Goal: Task Accomplishment & Management: Use online tool/utility

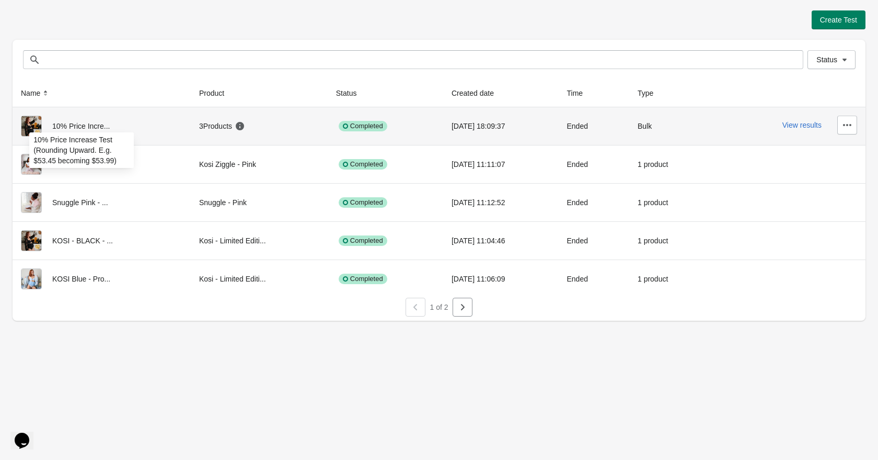
click at [97, 127] on span "10% Price Incre..." at bounding box center [81, 126] width 58 height 8
click at [796, 124] on button "View results" at bounding box center [802, 125] width 39 height 8
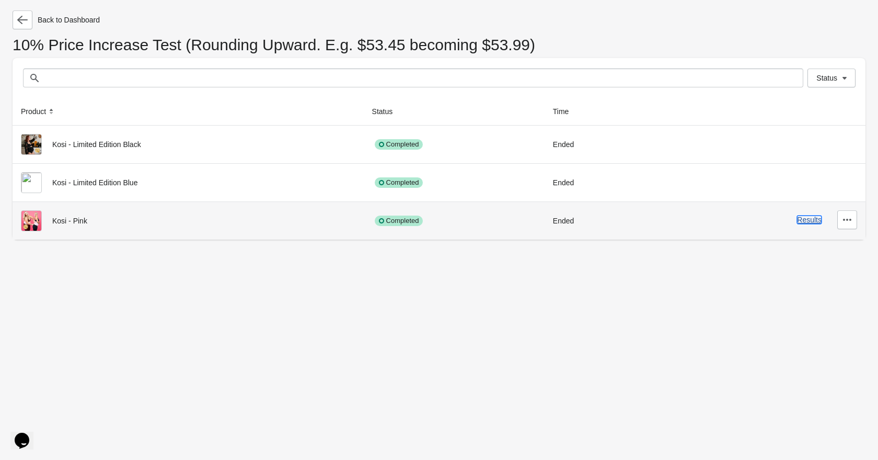
click at [814, 222] on button "Results" at bounding box center [809, 219] width 25 height 8
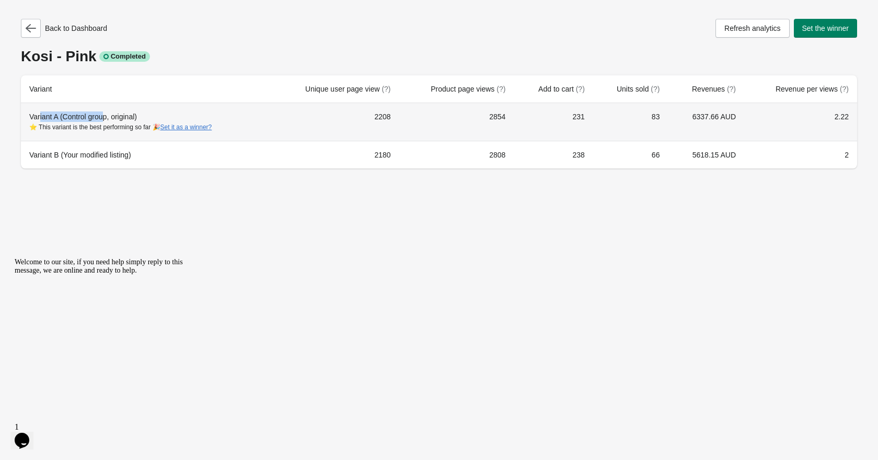
drag, startPoint x: 106, startPoint y: 118, endPoint x: 143, endPoint y: 118, distance: 37.1
click at [131, 119] on div "Variant A (Control group, original) ⭐ This variant is the best performing so fa…" at bounding box center [145, 121] width 233 height 21
drag, startPoint x: 145, startPoint y: 118, endPoint x: 156, endPoint y: 131, distance: 17.8
click at [145, 118] on div "Variant A (Control group, original) ⭐ This variant is the best performing so fa…" at bounding box center [145, 121] width 233 height 21
click at [186, 127] on button "Set it as a winner?" at bounding box center [187, 126] width 52 height 7
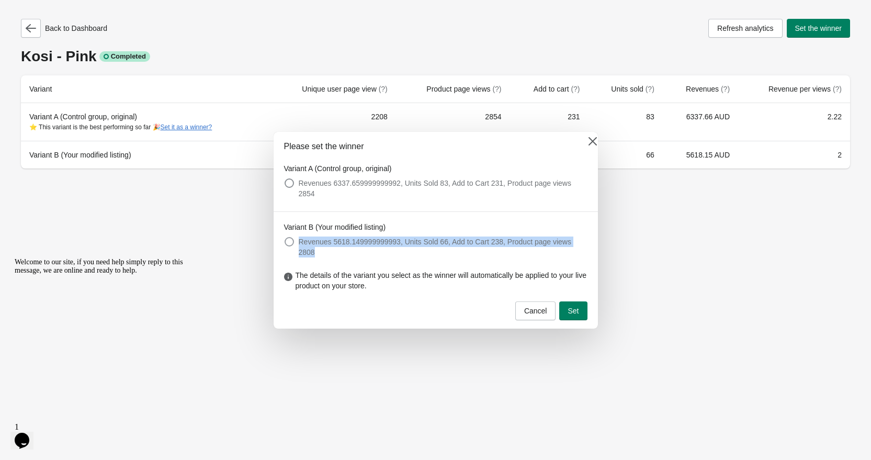
drag, startPoint x: 372, startPoint y: 237, endPoint x: 490, endPoint y: 257, distance: 119.8
click at [494, 255] on label "Revenues 5618.149999999993, Units Sold 66, Add to Cart 238, Product page views …" at bounding box center [435, 246] width 303 height 25
drag, startPoint x: 473, startPoint y: 269, endPoint x: 468, endPoint y: 277, distance: 9.4
click at [472, 269] on div "Variant B (Your modified listing) Revenues 5618.149999999993, Units Sold 66, Ad…" at bounding box center [435, 240] width 324 height 59
drag, startPoint x: 59, startPoint y: 90, endPoint x: 28, endPoint y: 50, distance: 51.5
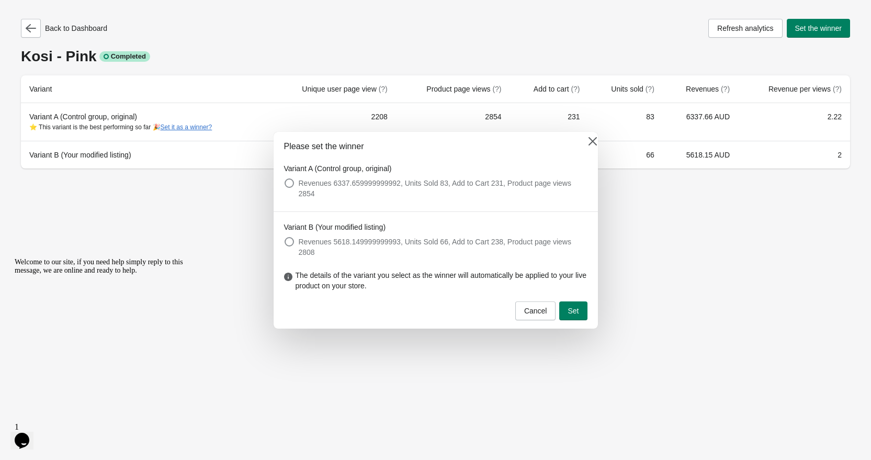
click at [59, 89] on div at bounding box center [435, 230] width 871 height 460
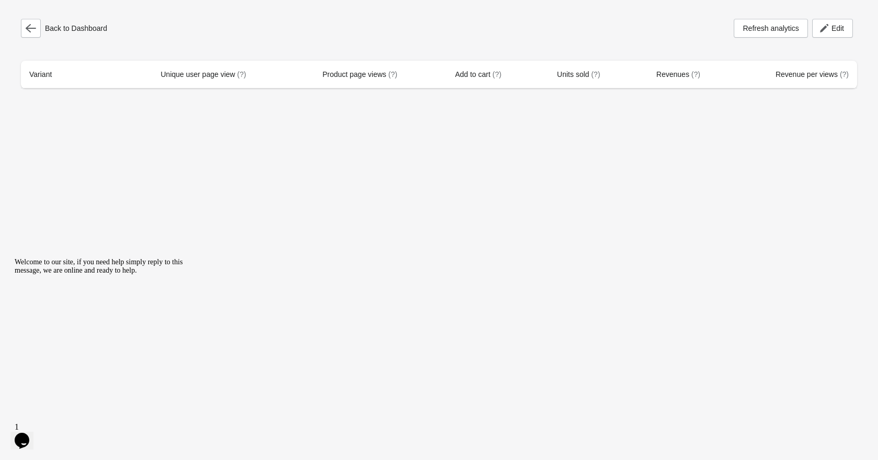
click at [76, 64] on th "Variant" at bounding box center [53, 75] width 65 height 28
click at [271, 93] on div "Back to Dashboard Refresh analytics Edit Variant Unique user page view (?) Prod…" at bounding box center [439, 50] width 853 height 101
click at [190, 68] on th "Unique user page view (?)" at bounding box center [170, 75] width 169 height 28
click at [24, 21] on button "button" at bounding box center [31, 28] width 20 height 19
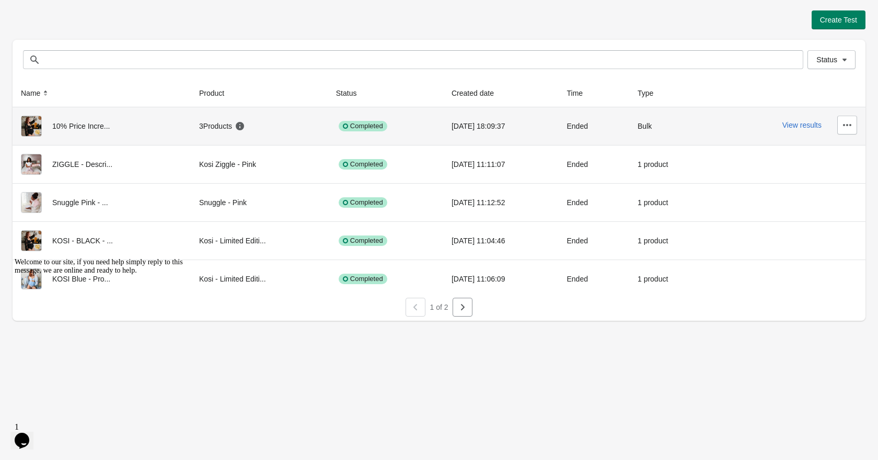
click at [108, 120] on div "10% Price Incre..." at bounding box center [102, 126] width 162 height 21
drag, startPoint x: 265, startPoint y: 128, endPoint x: 277, endPoint y: 130, distance: 12.7
click at [273, 129] on td "3 Products" at bounding box center [259, 126] width 137 height 38
click at [277, 130] on div "3 Products" at bounding box center [259, 126] width 120 height 21
drag, startPoint x: 173, startPoint y: 124, endPoint x: 155, endPoint y: 122, distance: 17.5
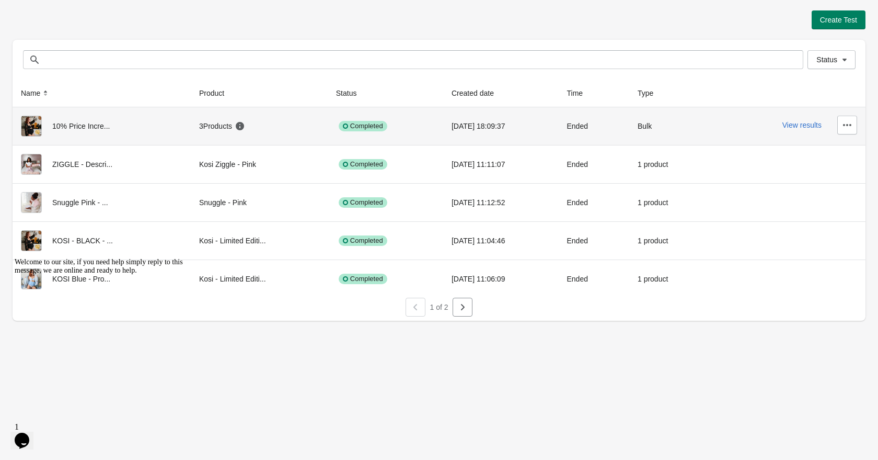
click at [155, 122] on tr "10% Price Incre... 3 Products Completed [DATE] 18:09:37 Ended Bulk View results" at bounding box center [439, 126] width 853 height 38
click at [155, 122] on div "10% Price Incre..." at bounding box center [102, 126] width 162 height 21
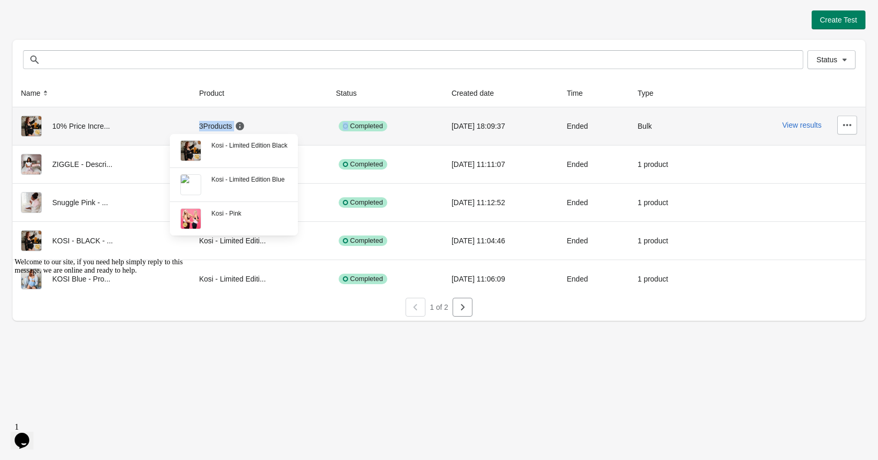
drag, startPoint x: 234, startPoint y: 126, endPoint x: 293, endPoint y: 131, distance: 59.3
click at [288, 131] on div "Create Test Status Status Name Product Status Created date Time Type 10% Price …" at bounding box center [439, 230] width 878 height 460
click at [293, 131] on div "3 Products" at bounding box center [259, 126] width 120 height 21
drag, startPoint x: 282, startPoint y: 131, endPoint x: 138, endPoint y: 121, distance: 144.6
click at [138, 122] on tr "10% Price Incre... 3 Products Completed [DATE] 18:09:37 Ended Bulk View results" at bounding box center [439, 126] width 853 height 38
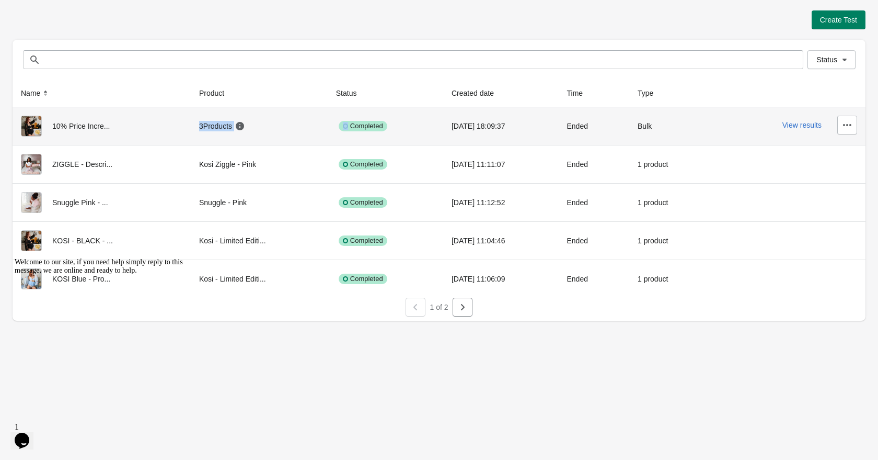
click at [138, 121] on div "10% Price Incre..." at bounding box center [102, 126] width 162 height 21
drag, startPoint x: 179, startPoint y: 122, endPoint x: 292, endPoint y: 129, distance: 113.7
click at [278, 128] on tr "10% Price Incre... 3 Products Completed [DATE] 18:09:37 Ended Bulk View results" at bounding box center [439, 126] width 853 height 38
click at [292, 128] on div "3 Products" at bounding box center [259, 126] width 120 height 21
